Goal: Task Accomplishment & Management: Complete application form

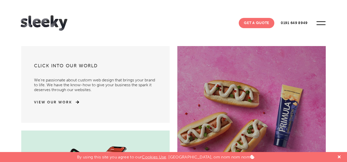
click at [251, 24] on link "Get A Quote" at bounding box center [257, 23] width 36 height 10
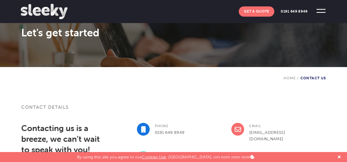
scroll to position [77, 0]
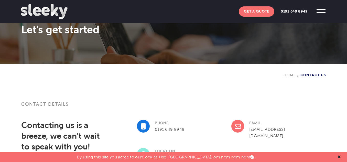
click at [339, 158] on icon at bounding box center [339, 157] width 3 height 3
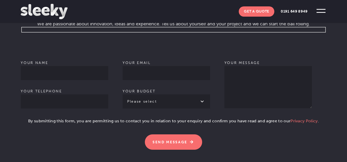
scroll to position [333, 0]
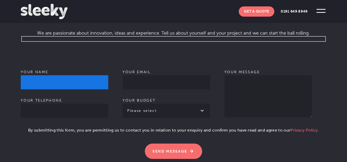
click at [34, 75] on input "Your name" at bounding box center [65, 82] width 88 height 14
type input "[PERSON_NAME]"
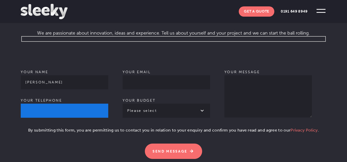
type input "08388930098"
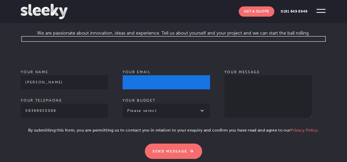
type input "[PERSON_NAME][EMAIL_ADDRESS][DOMAIN_NAME]"
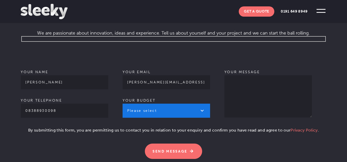
click at [172, 105] on select "Please select £1k - £2k £2k - £3k £3k - £4k £4k - £5k £5k - £10k More than £10k" at bounding box center [167, 111] width 88 height 14
select select "£1k - £2k"
click at [123, 104] on select "Please select £1k - £2k £2k - £3k £3k - £4k £4k - £5k £5k - £10k More than £10k" at bounding box center [167, 111] width 88 height 14
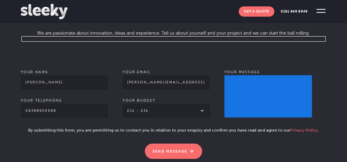
click at [254, 89] on textarea "Your message" at bounding box center [269, 96] width 88 height 42
click at [253, 88] on textarea "Your message" at bounding box center [269, 96] width 88 height 42
paste textarea "Hi, I am reaching out to explore the possibility of guest post needs. If you ar…"
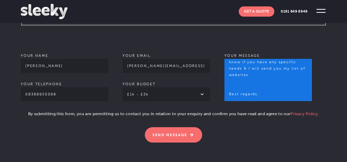
scroll to position [358, 0]
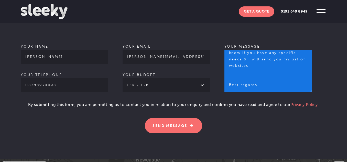
type textarea "Hi, I am reaching out to explore the possibility of guest post needs. If you ar…"
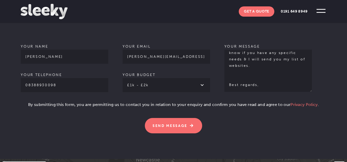
click at [22, 102] on p "By submitting this form, you are permitting us to contact you in relation to yo…" at bounding box center [173, 107] width 305 height 10
click at [23, 102] on p "By submitting this form, you are permitting us to contact you in relation to yo…" at bounding box center [173, 107] width 305 height 10
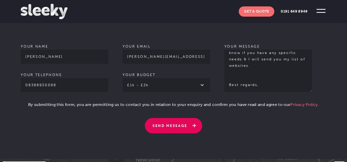
click at [175, 120] on input "Send Message" at bounding box center [173, 125] width 57 height 15
click at [191, 118] on input "Send Message" at bounding box center [173, 125] width 57 height 15
click at [184, 118] on input "Send Message" at bounding box center [173, 125] width 57 height 15
click at [190, 119] on input "Send Message" at bounding box center [173, 125] width 57 height 15
